Goal: Find contact information: Find contact information

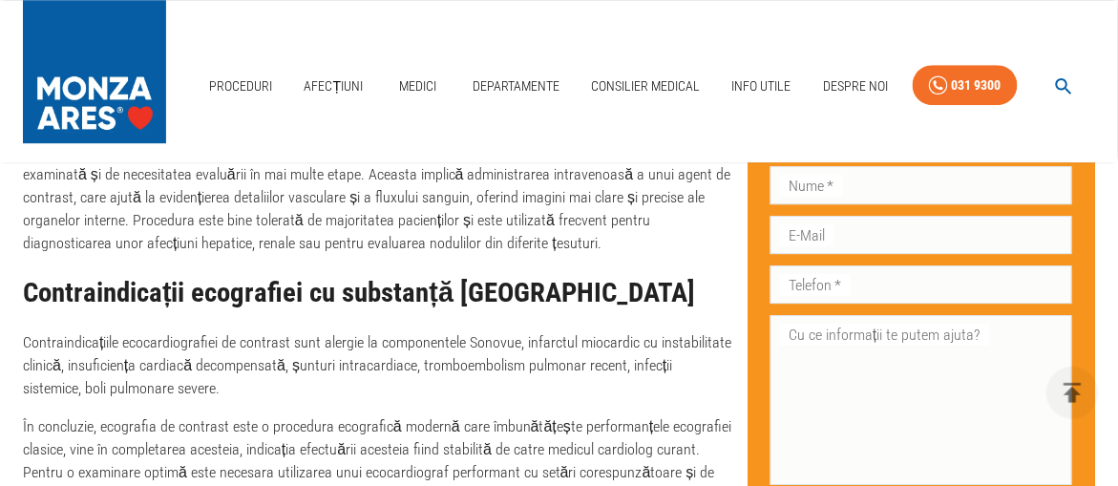
scroll to position [3342, 0]
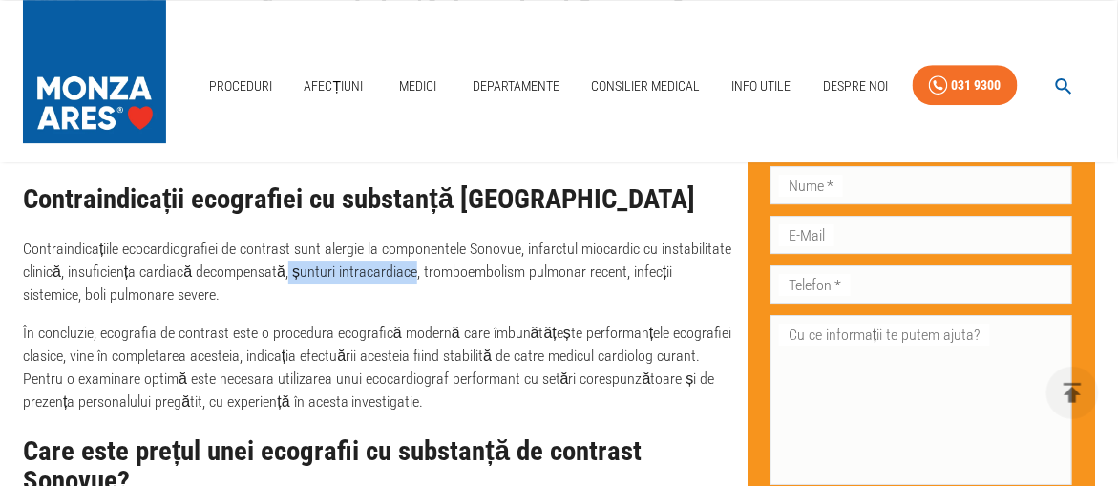
drag, startPoint x: 285, startPoint y: 275, endPoint x: 408, endPoint y: 282, distance: 123.4
click at [408, 282] on p "Contraindicațiile ecocardiografiei de contrast sunt alergie la componentele Son…" at bounding box center [378, 272] width 710 height 69
copy p "șunturi intracardiace"
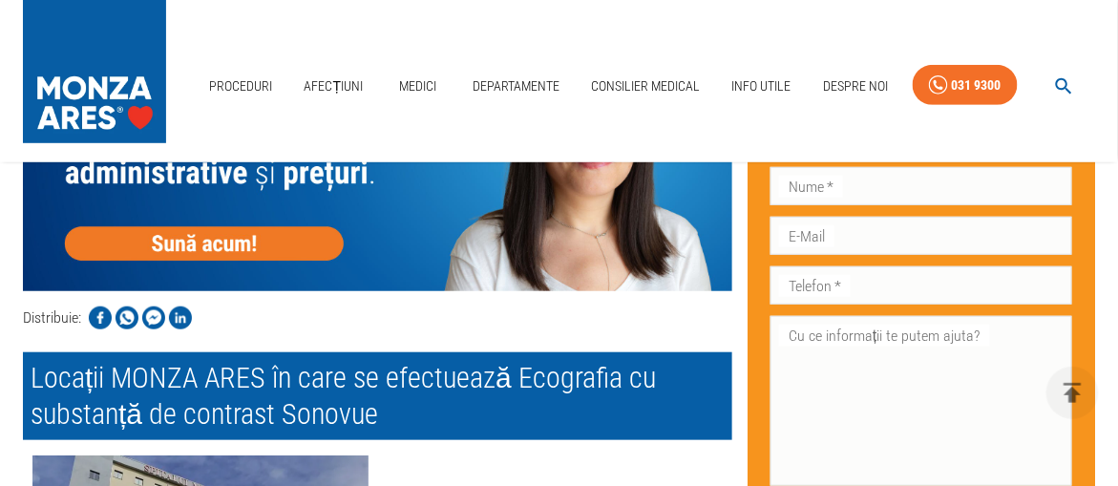
scroll to position [3820, 0]
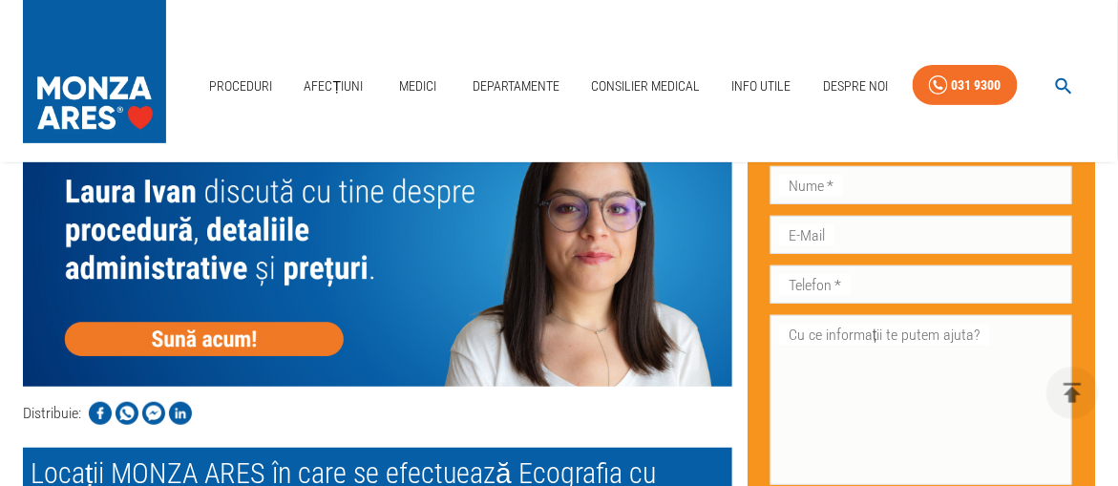
click at [201, 348] on img at bounding box center [378, 245] width 710 height 284
click at [272, 349] on img at bounding box center [378, 245] width 710 height 284
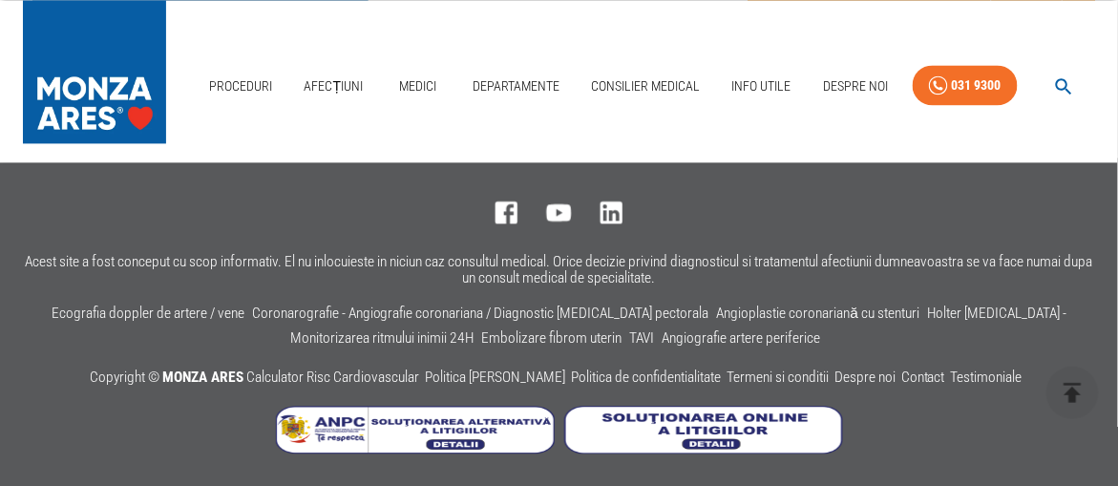
scroll to position [4679, 0]
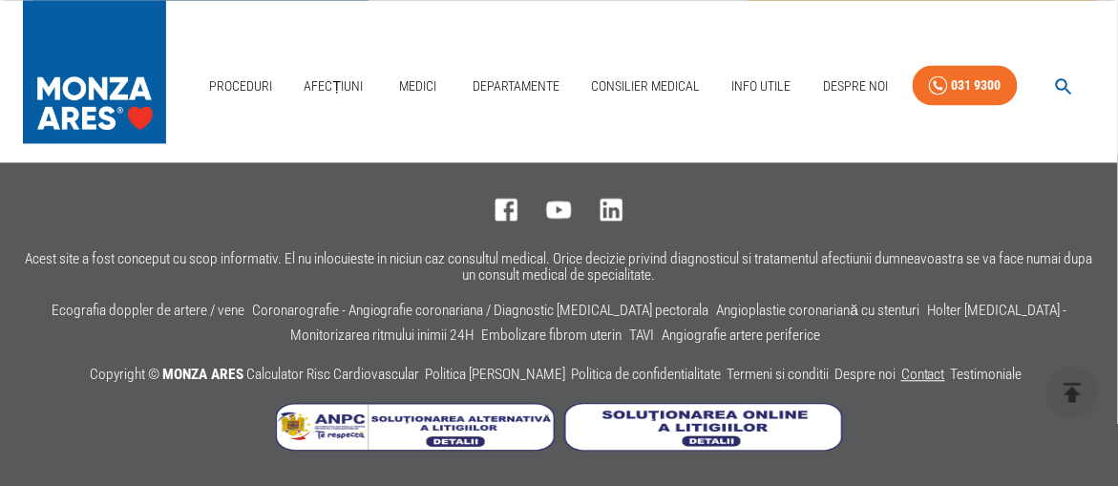
click at [922, 378] on link "Contact" at bounding box center [924, 374] width 44 height 17
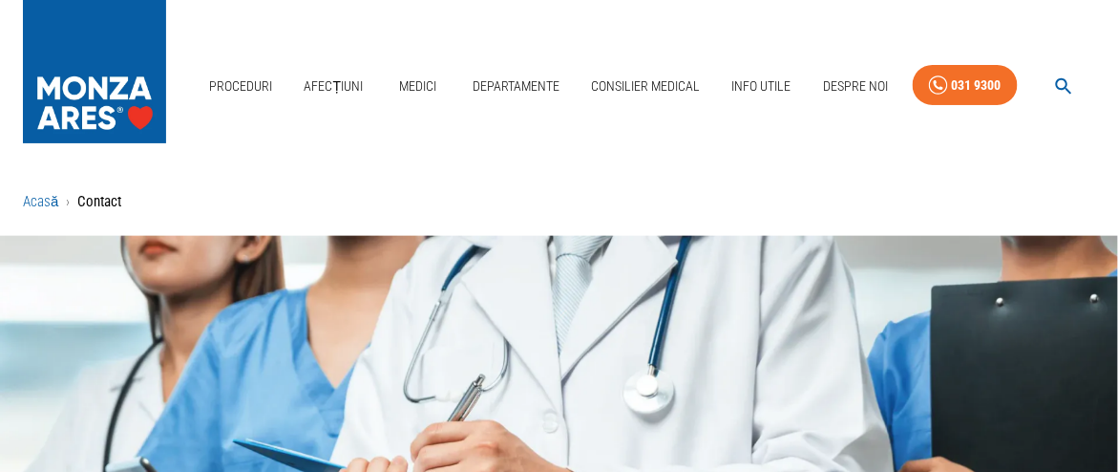
click at [46, 201] on link "Acasă" at bounding box center [40, 201] width 35 height 17
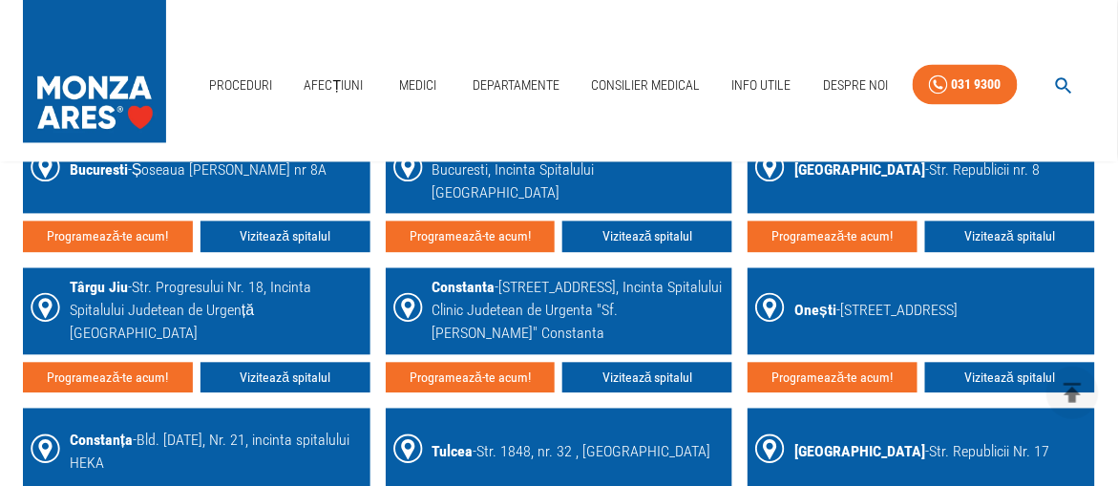
scroll to position [2769, 0]
